Goal: Check status: Check status

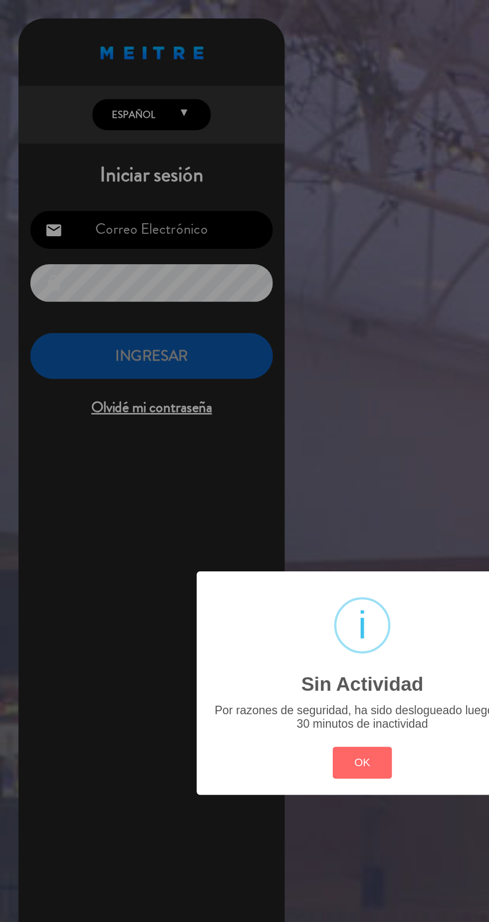
click at [253, 517] on button "OK" at bounding box center [245, 514] width 40 height 21
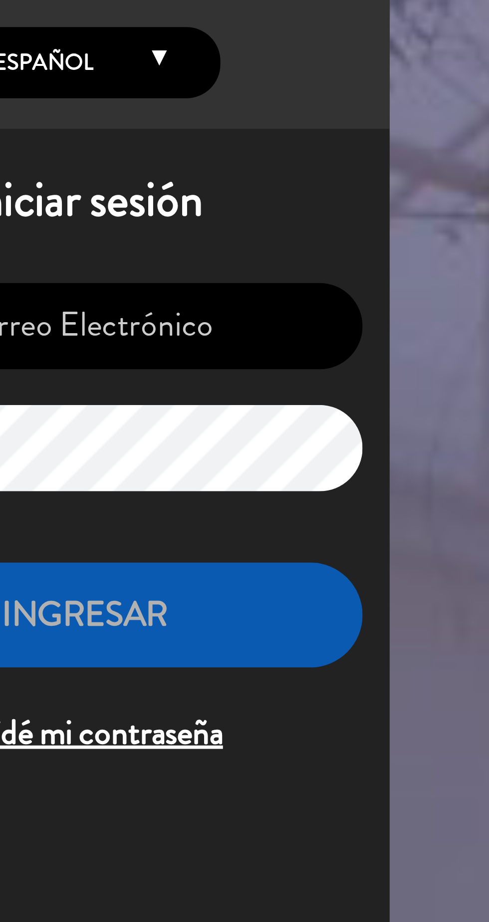
click at [133, 156] on input "email" at bounding box center [102, 154] width 164 height 25
type input "recepcioncasavigilbel@gmail.com"
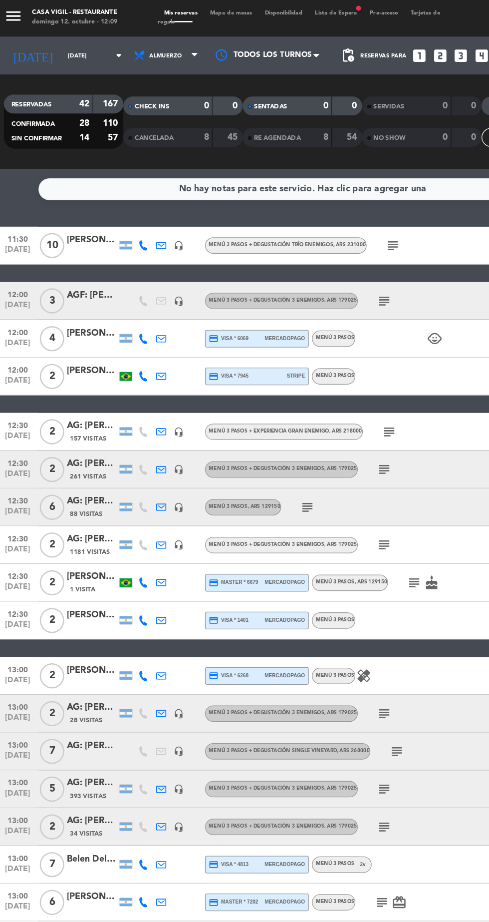
click at [308, 239] on icon "subject" at bounding box center [310, 240] width 12 height 12
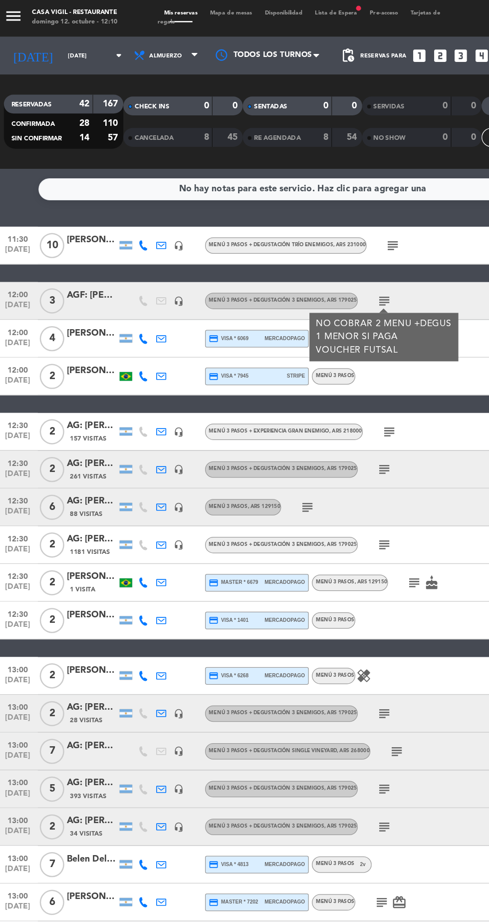
click at [315, 343] on icon "subject" at bounding box center [314, 344] width 12 height 12
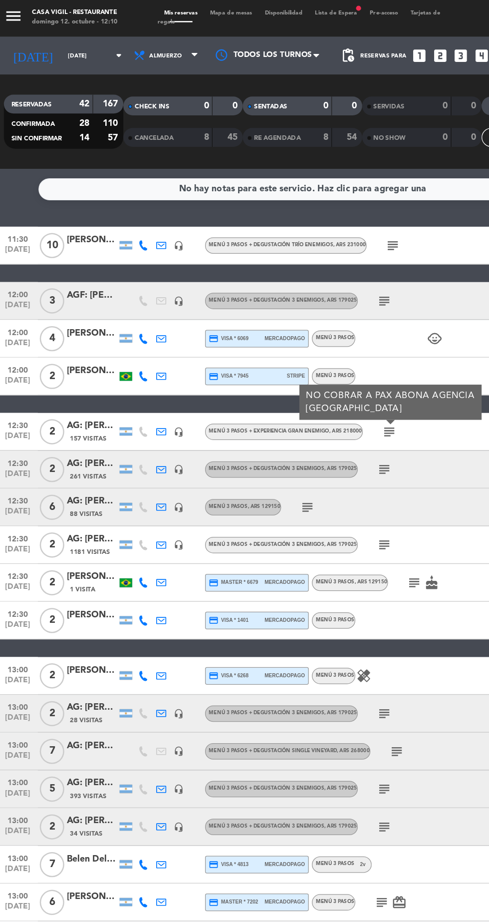
click at [310, 373] on icon "subject" at bounding box center [310, 374] width 12 height 12
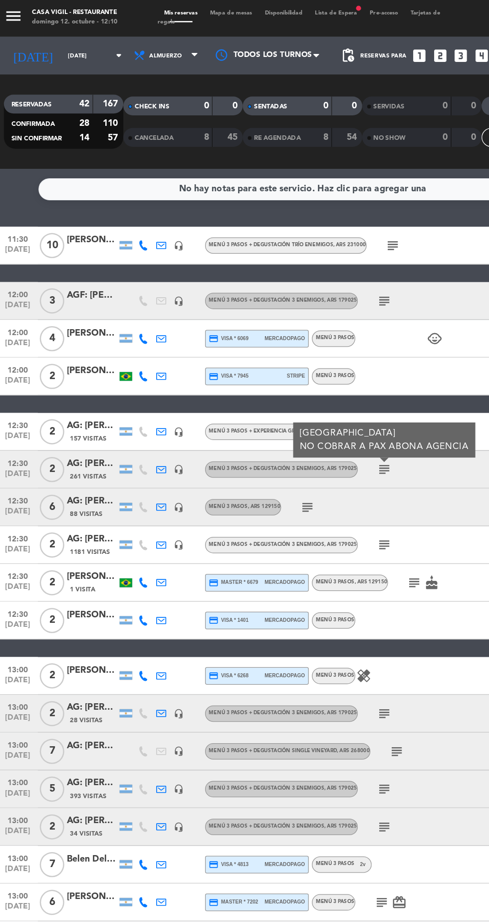
click at [249, 403] on icon "subject" at bounding box center [249, 403] width 12 height 12
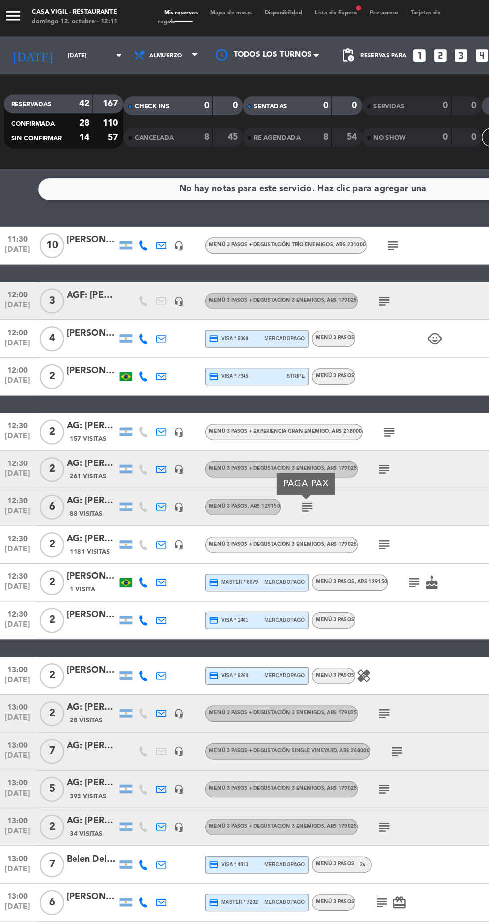
click at [313, 429] on icon "subject" at bounding box center [310, 433] width 12 height 12
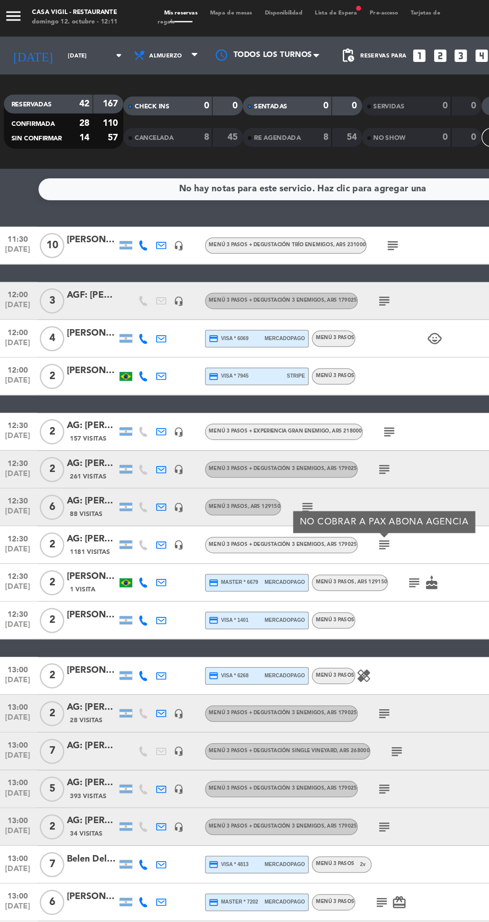
click at [332, 465] on icon "subject" at bounding box center [334, 463] width 12 height 12
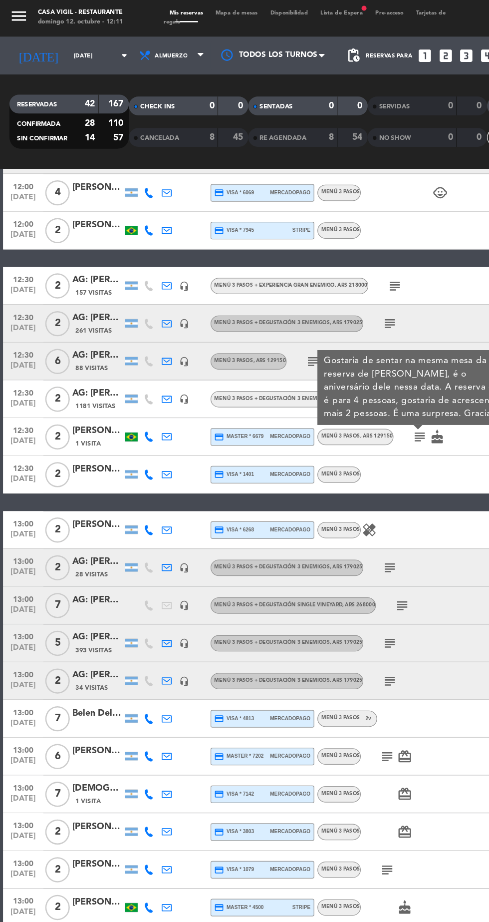
scroll to position [119, 0]
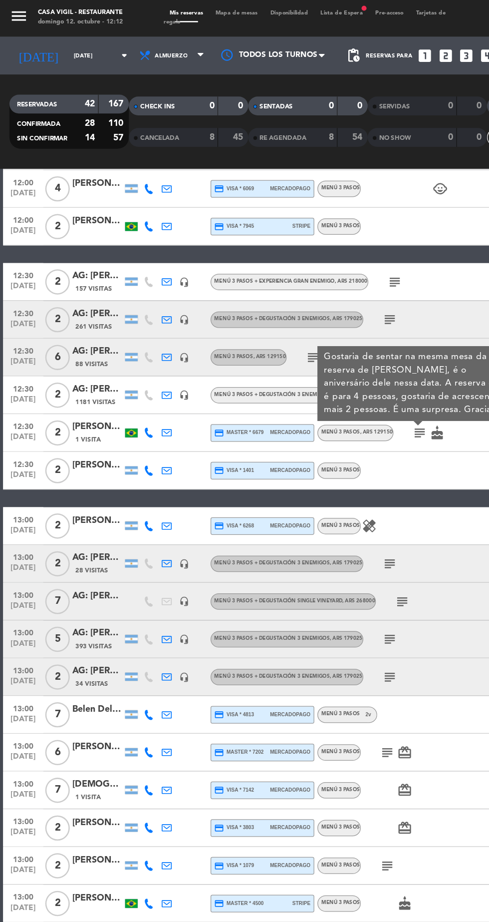
click at [293, 418] on icon "healing" at bounding box center [294, 418] width 12 height 12
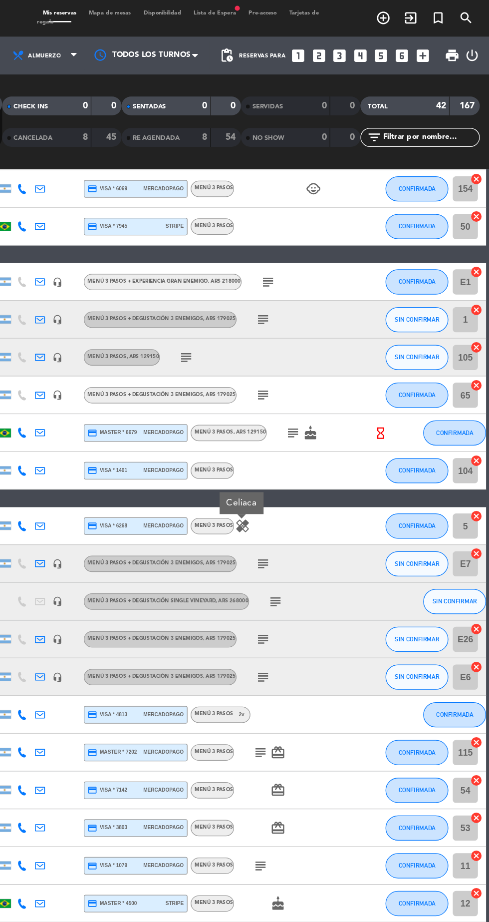
click at [309, 448] on icon "subject" at bounding box center [310, 448] width 12 height 12
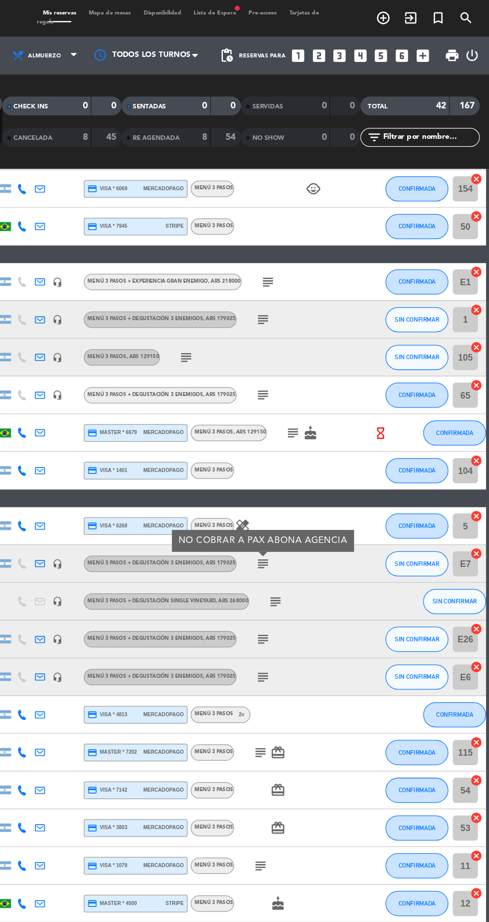
click at [324, 478] on icon "subject" at bounding box center [320, 478] width 12 height 12
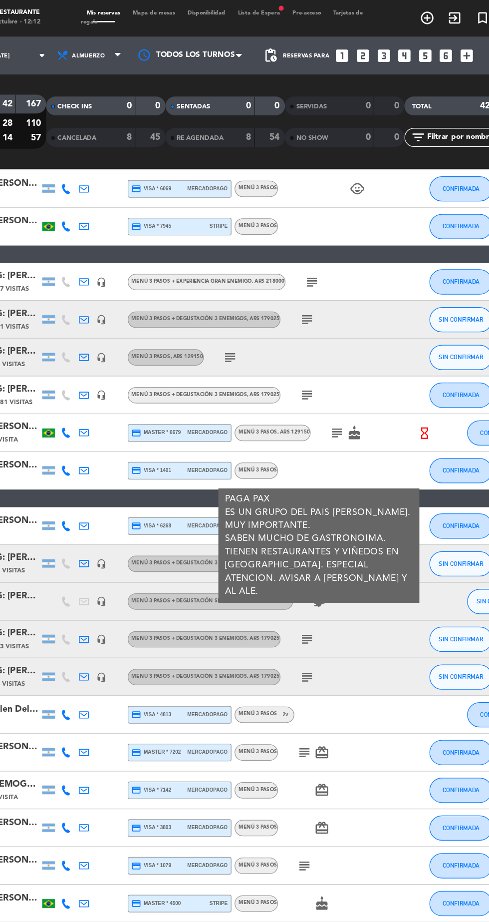
click at [310, 508] on icon "subject" at bounding box center [310, 508] width 12 height 12
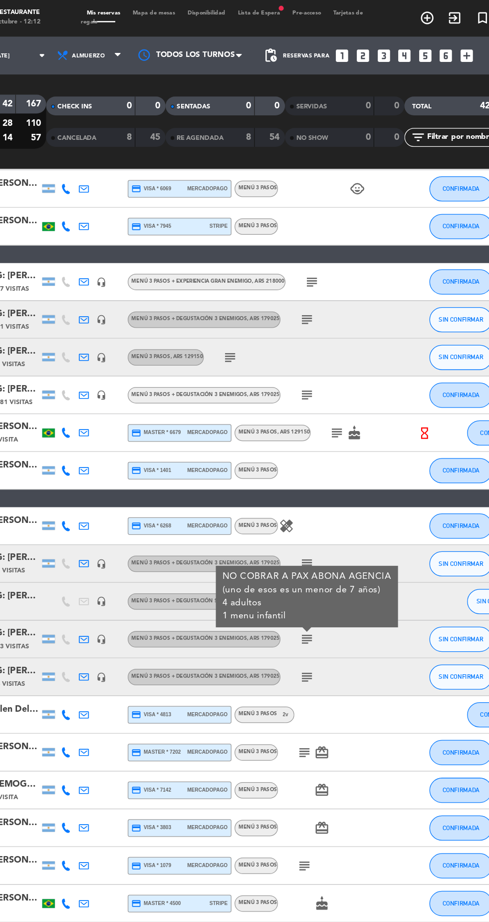
click at [313, 538] on icon "subject" at bounding box center [310, 538] width 12 height 12
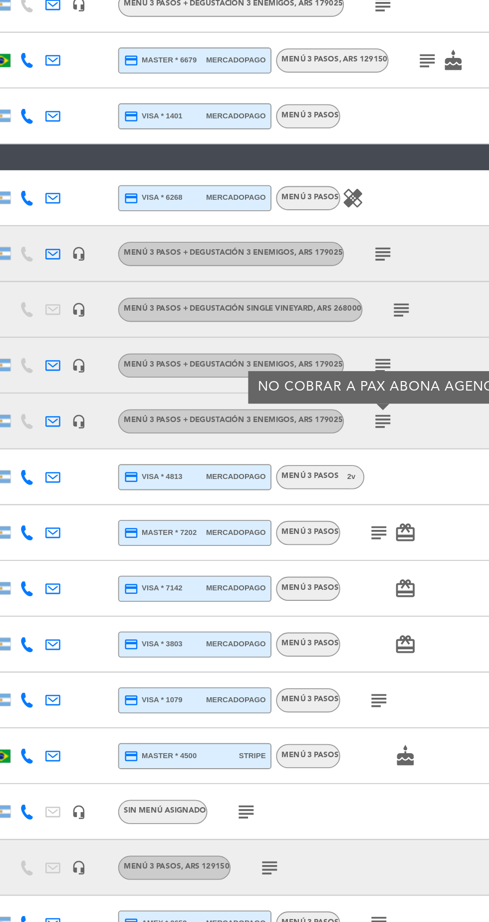
scroll to position [279, 0]
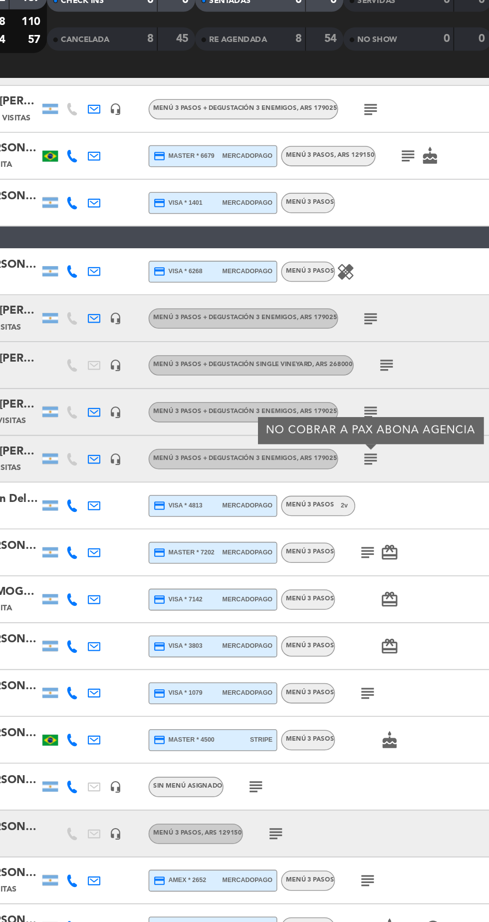
click at [308, 436] on icon "subject" at bounding box center [308, 438] width 12 height 12
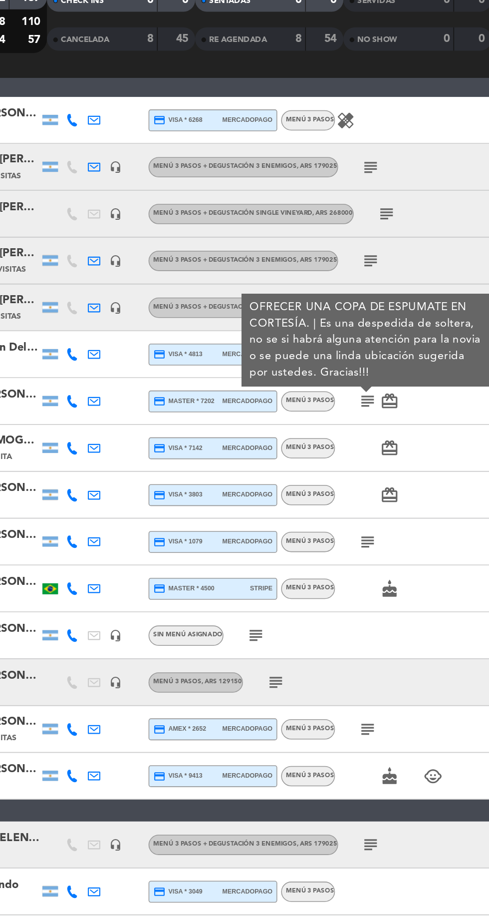
scroll to position [376, 0]
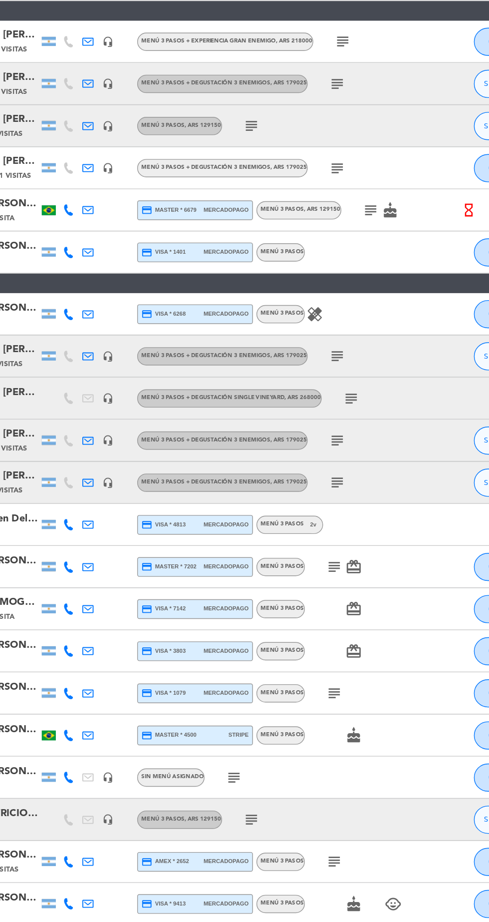
click at [310, 559] on icon "subject" at bounding box center [308, 560] width 12 height 12
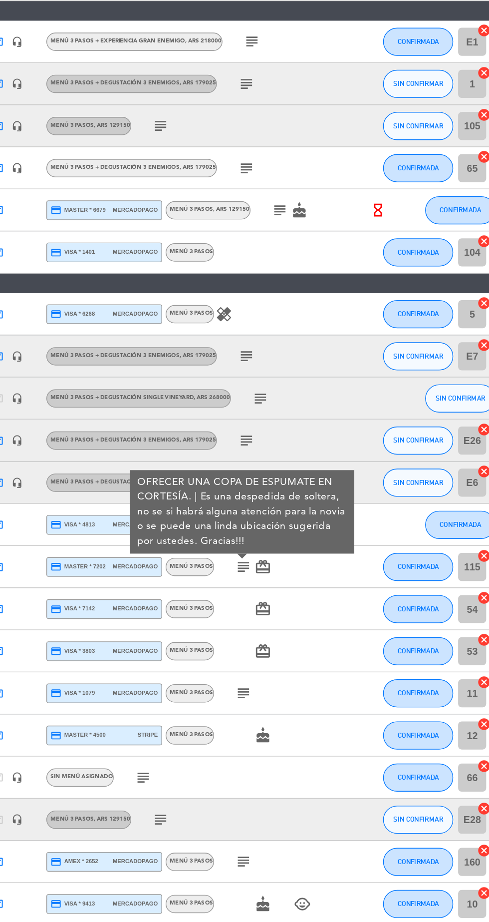
click at [313, 648] on icon "subject" at bounding box center [308, 650] width 12 height 12
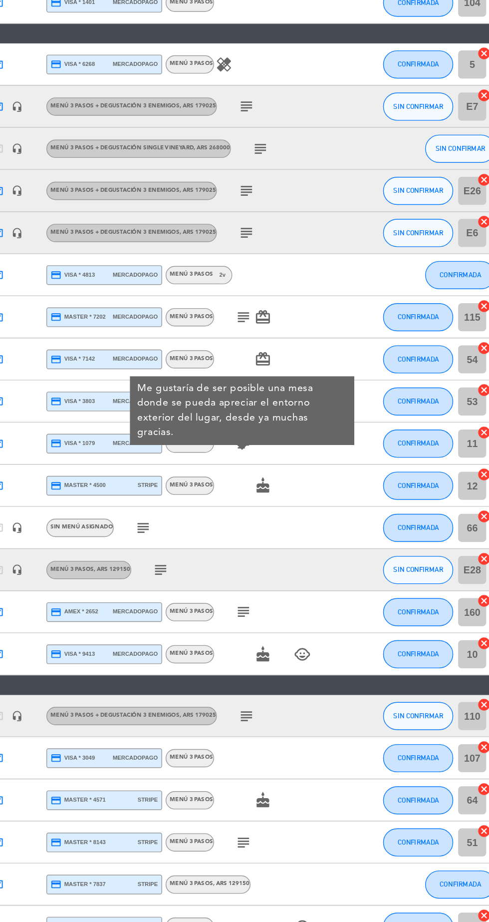
scroll to position [345, 0]
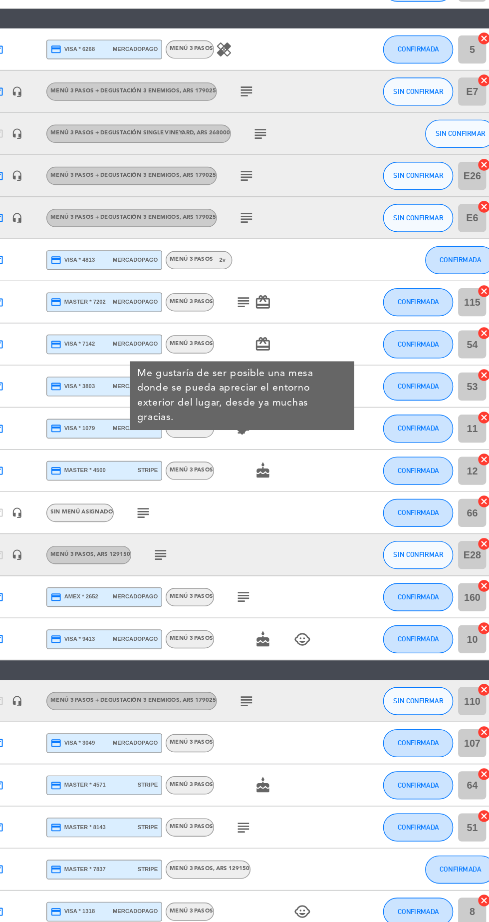
click at [321, 494] on icon "cake" at bounding box center [322, 492] width 12 height 12
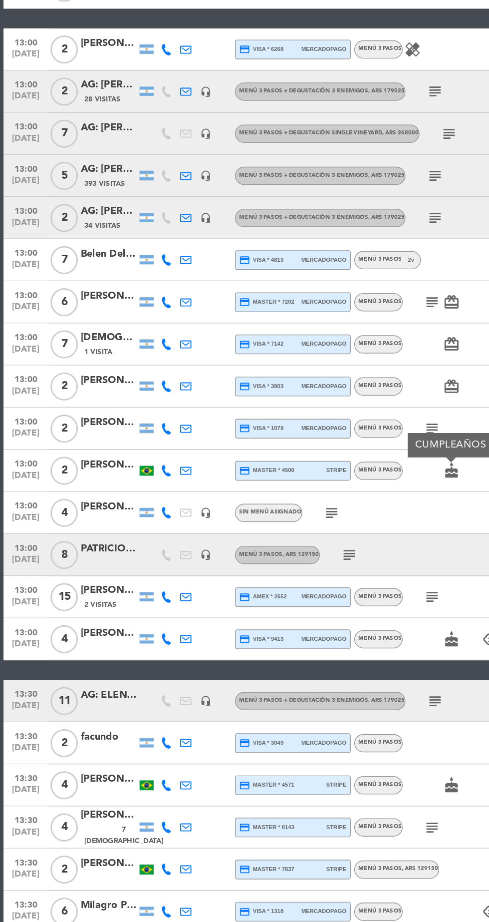
click at [236, 522] on icon "subject" at bounding box center [236, 522] width 12 height 12
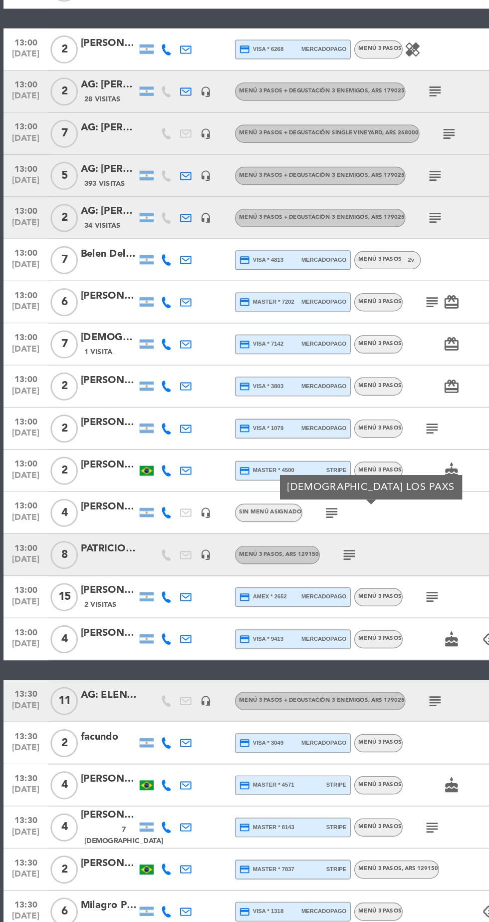
click at [249, 556] on icon "subject" at bounding box center [249, 552] width 12 height 12
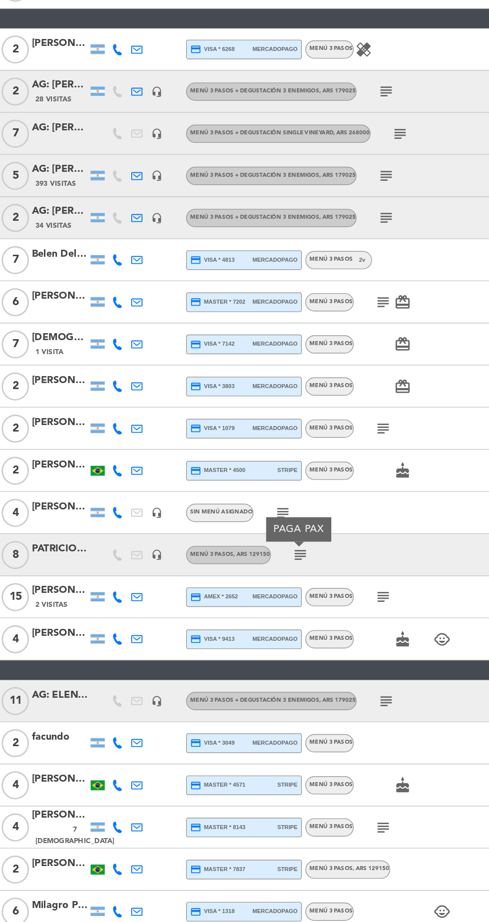
click at [309, 581] on icon "subject" at bounding box center [308, 582] width 12 height 12
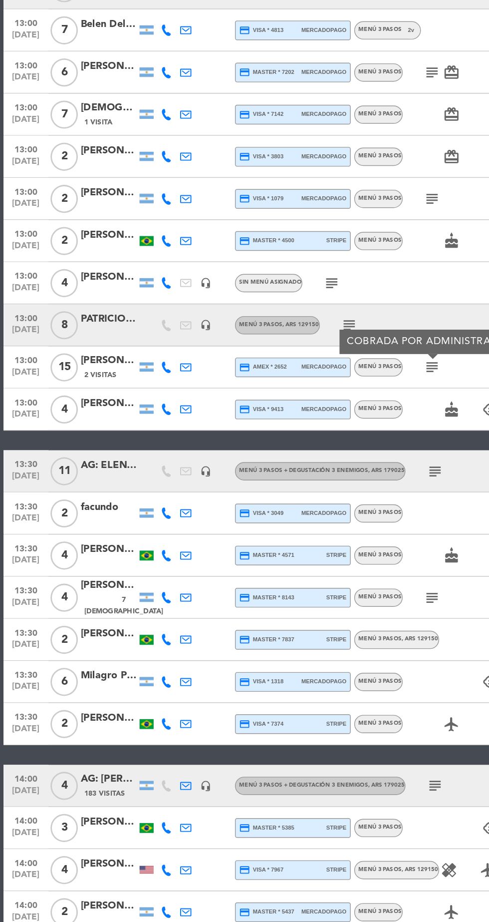
scroll to position [555, 0]
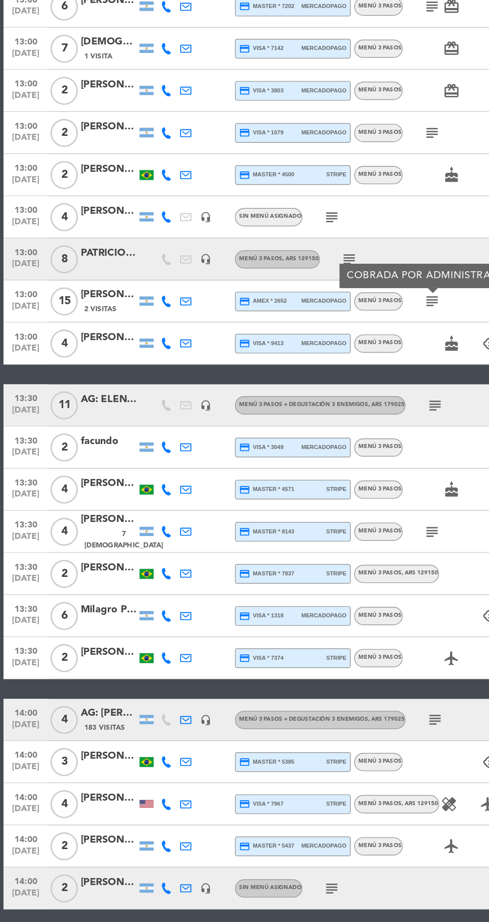
click at [307, 447] on icon "subject" at bounding box center [310, 445] width 12 height 12
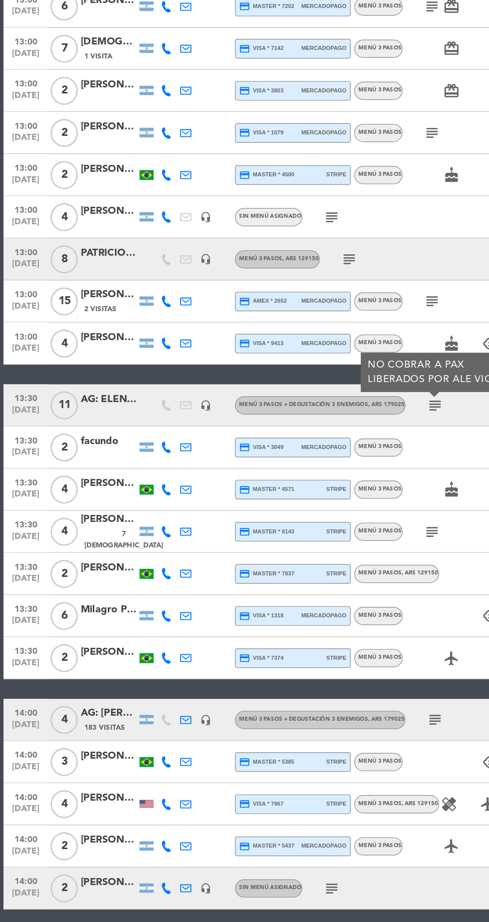
click at [308, 537] on icon "subject" at bounding box center [308, 535] width 12 height 12
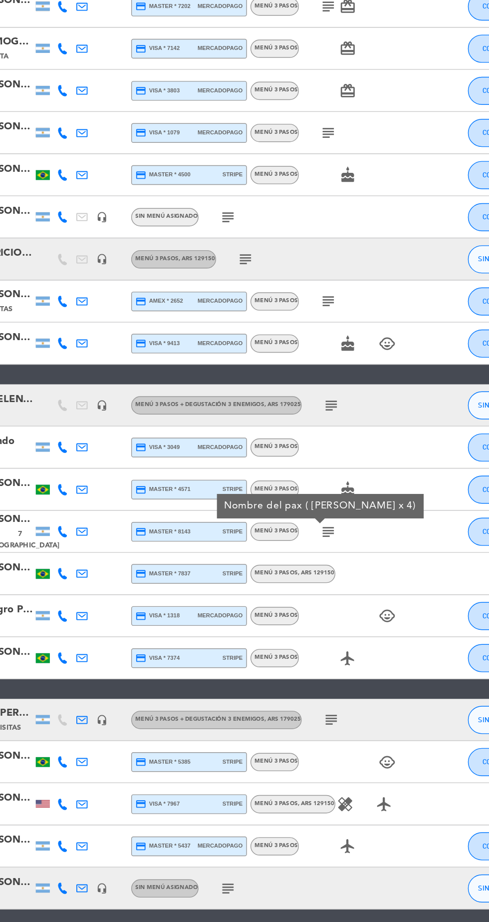
click at [322, 505] on icon "cake" at bounding box center [322, 505] width 12 height 12
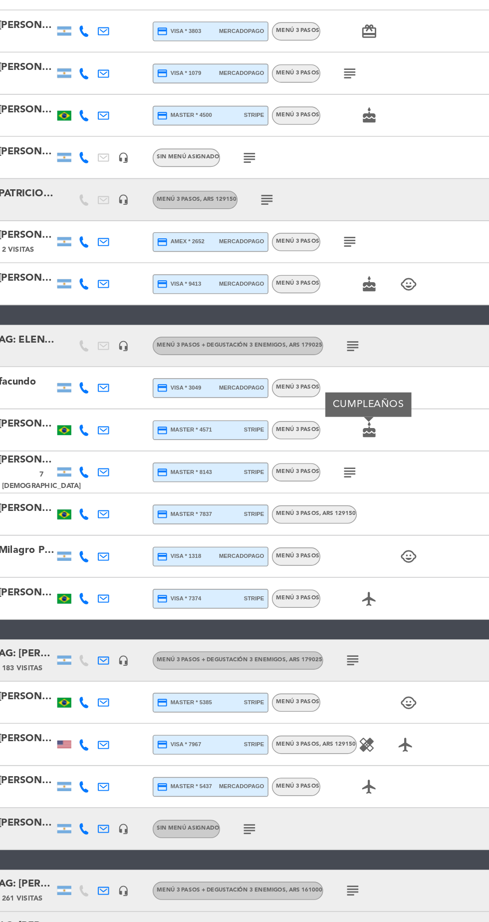
scroll to position [0, 0]
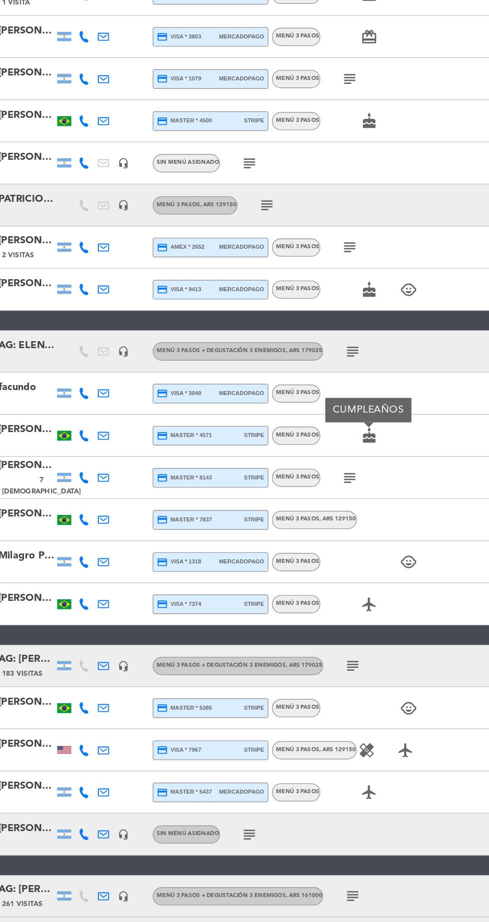
click at [314, 624] on icon "subject" at bounding box center [310, 627] width 12 height 12
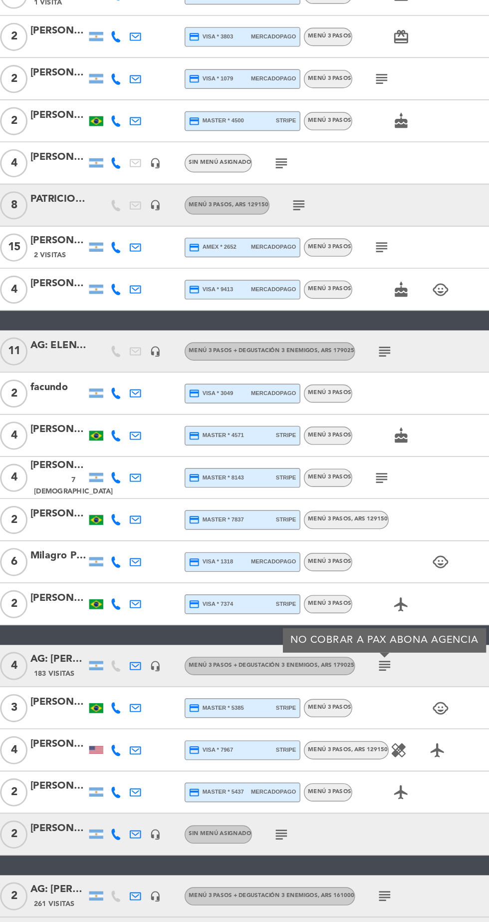
click at [319, 688] on icon "healing" at bounding box center [320, 687] width 12 height 12
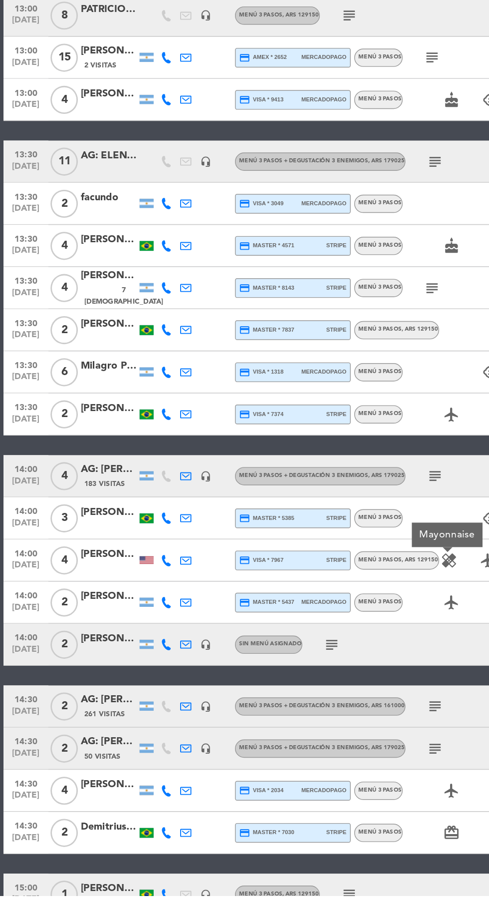
click at [236, 748] on icon "subject" at bounding box center [236, 743] width 12 height 12
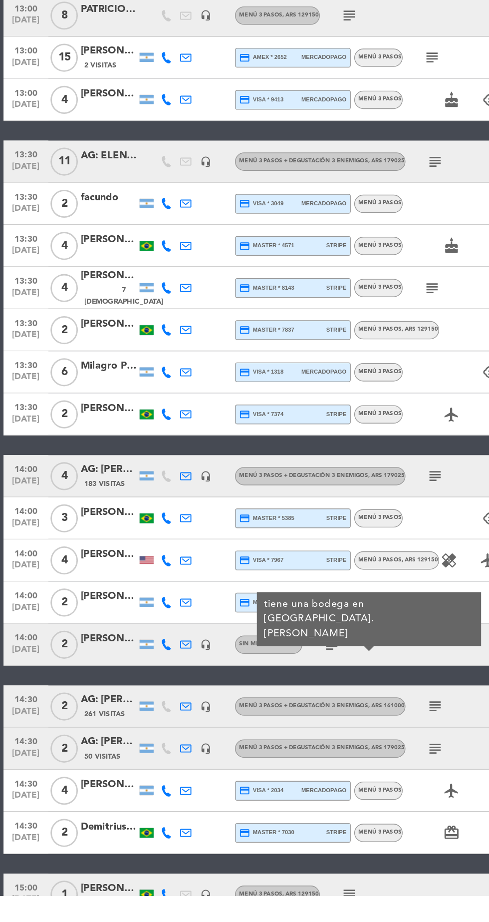
click at [311, 786] on icon "subject" at bounding box center [310, 787] width 12 height 12
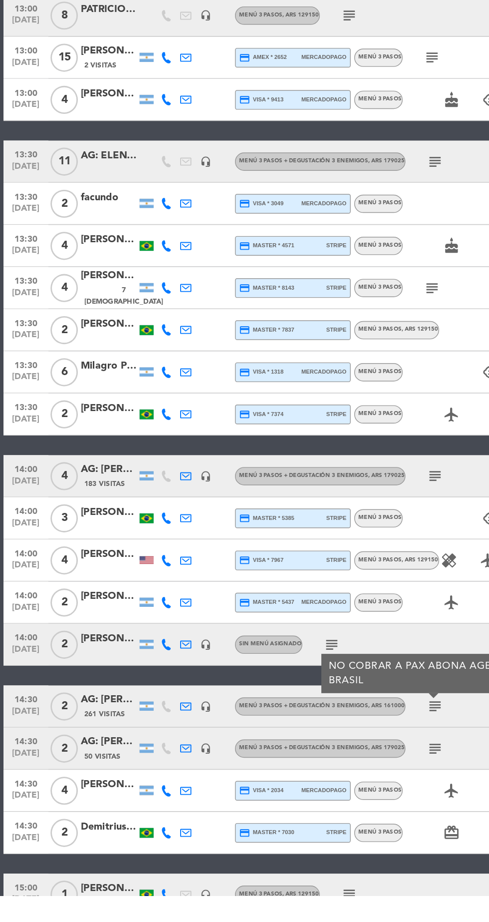
click at [312, 816] on icon "subject" at bounding box center [310, 817] width 12 height 12
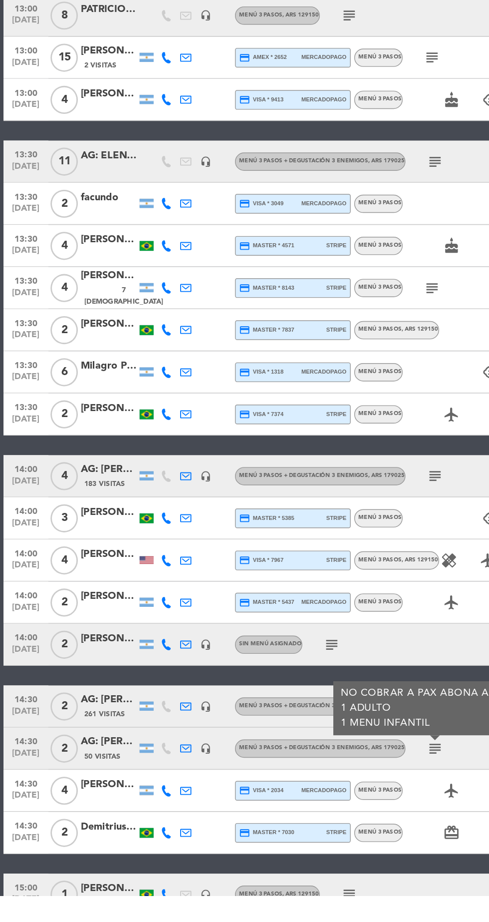
click at [251, 920] on icon "subject" at bounding box center [249, 921] width 12 height 12
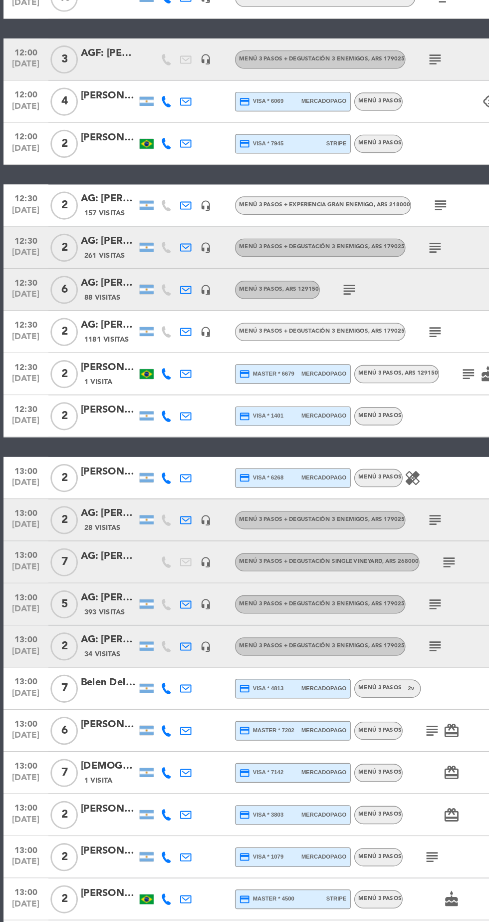
scroll to position [32, 0]
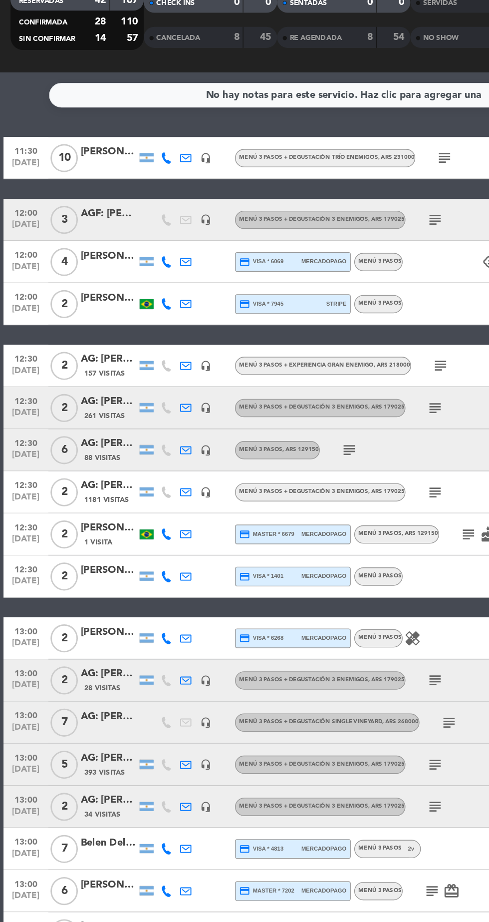
click at [252, 397] on icon "subject" at bounding box center [249, 403] width 12 height 12
click at [73, 405] on span "88 Visitas" at bounding box center [73, 409] width 26 height 8
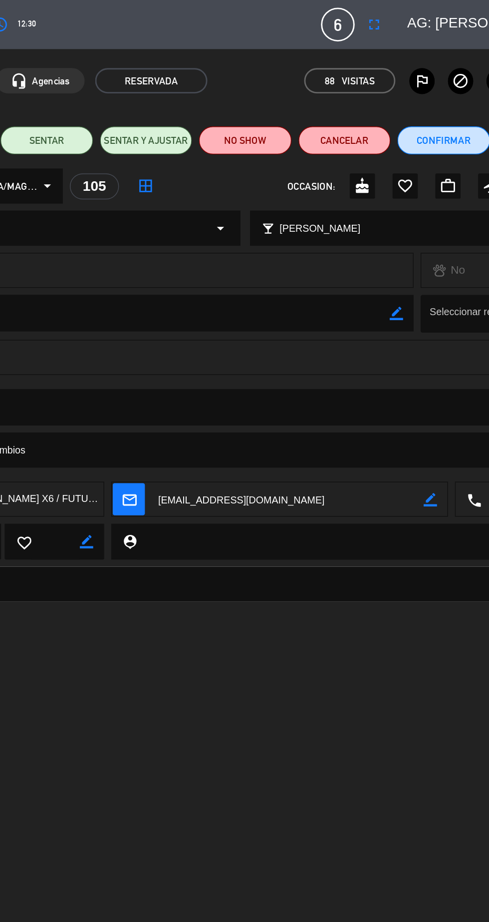
scroll to position [0, 0]
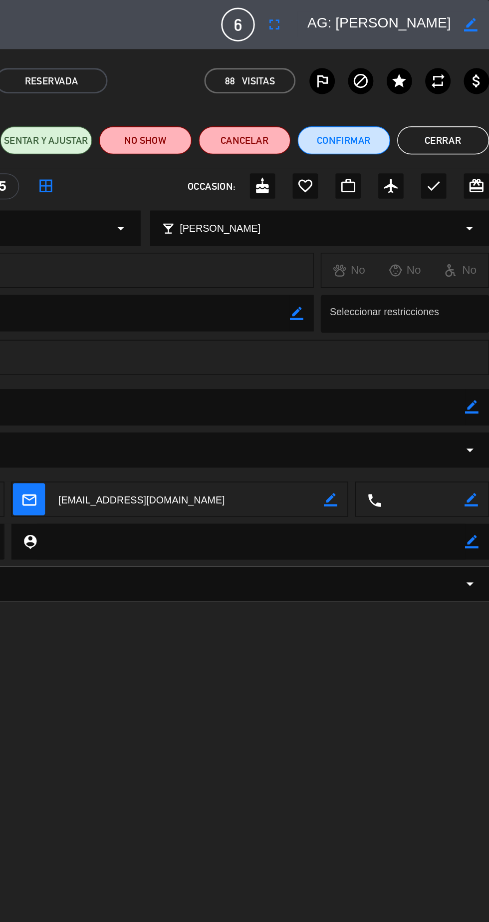
click at [458, 97] on button "Cerrar" at bounding box center [456, 100] width 65 height 20
